Goal: Task Accomplishment & Management: Use online tool/utility

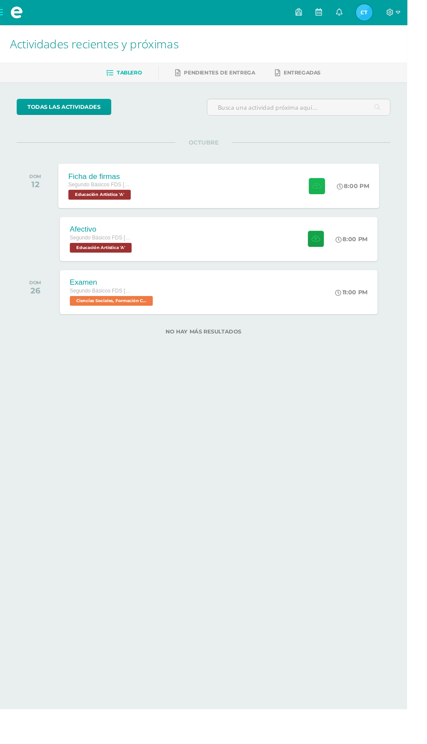
click at [330, 194] on icon at bounding box center [331, 194] width 9 height 7
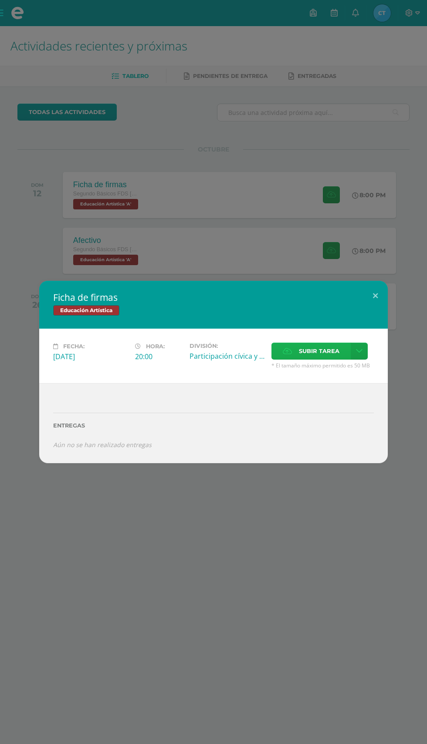
click at [318, 354] on span "Subir tarea" at bounding box center [319, 351] width 40 height 16
click at [0, 0] on input "Subir tarea" at bounding box center [0, 0] width 0 height 0
click at [324, 351] on span "Subir tarea" at bounding box center [319, 351] width 40 height 16
click at [0, 0] on input "Subir tarea" at bounding box center [0, 0] width 0 height 0
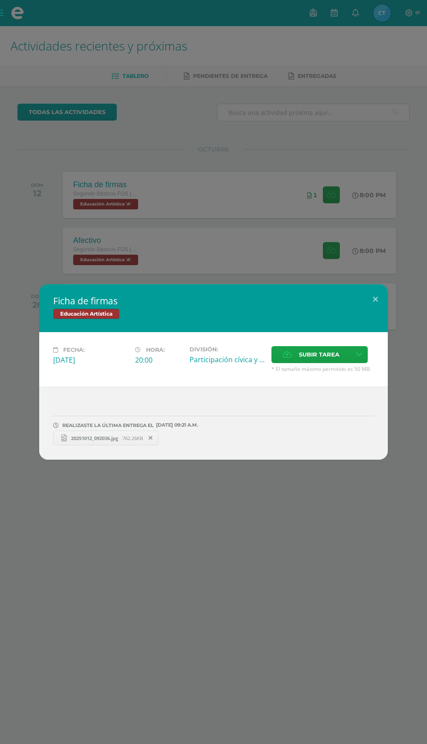
click at [417, 550] on div "Ficha de firmas Educación Artística Fecha: [DATE] Hora: 20:00 División: Subir t…" at bounding box center [213, 372] width 427 height 744
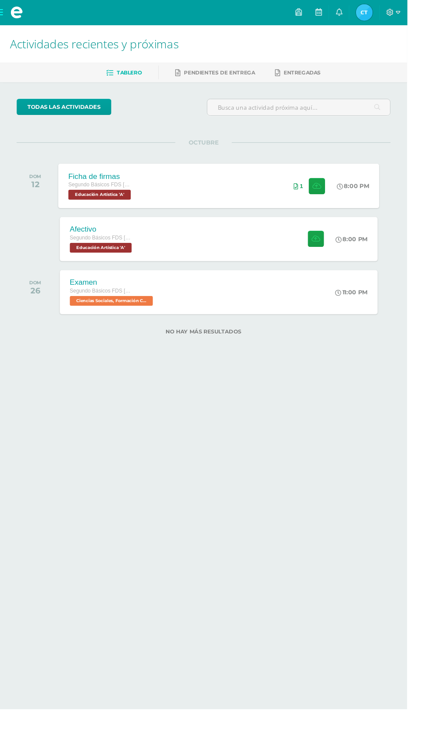
click at [299, 194] on div "1" at bounding box center [325, 195] width 53 height 47
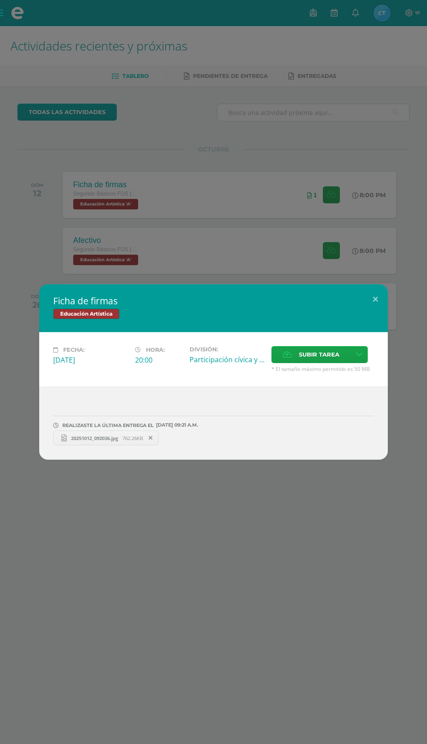
click at [116, 438] on span "20251012_092036.jpg" at bounding box center [95, 438] width 56 height 7
click at [305, 231] on div "Ficha de firmas Educación Artística Fecha: [DATE] Hora: 20:00 División: Subir t…" at bounding box center [213, 372] width 427 height 744
